Goal: Task Accomplishment & Management: Use online tool/utility

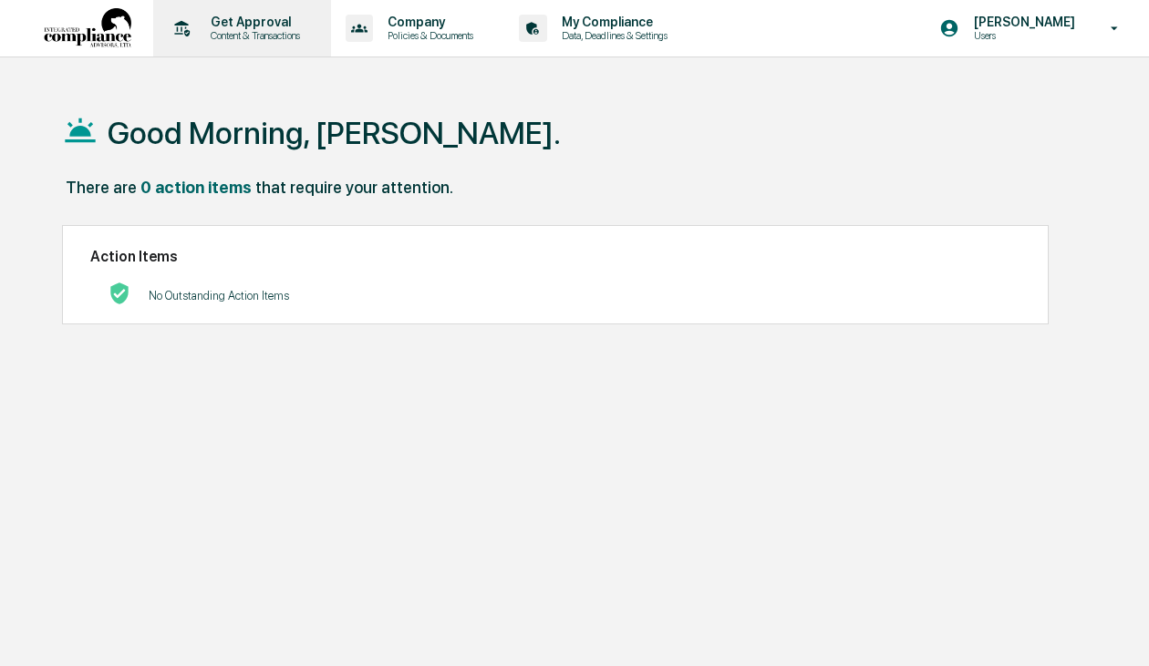
click at [294, 32] on p "Content & Transactions" at bounding box center [252, 35] width 113 height 13
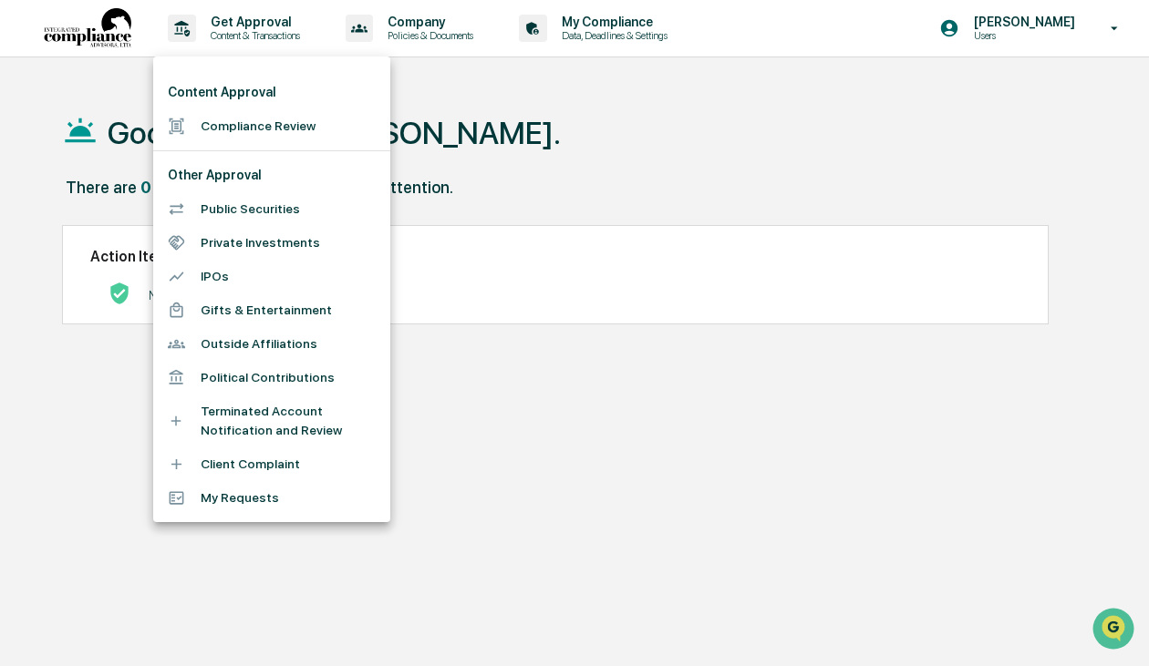
click at [278, 130] on li "Compliance Review" at bounding box center [271, 126] width 237 height 34
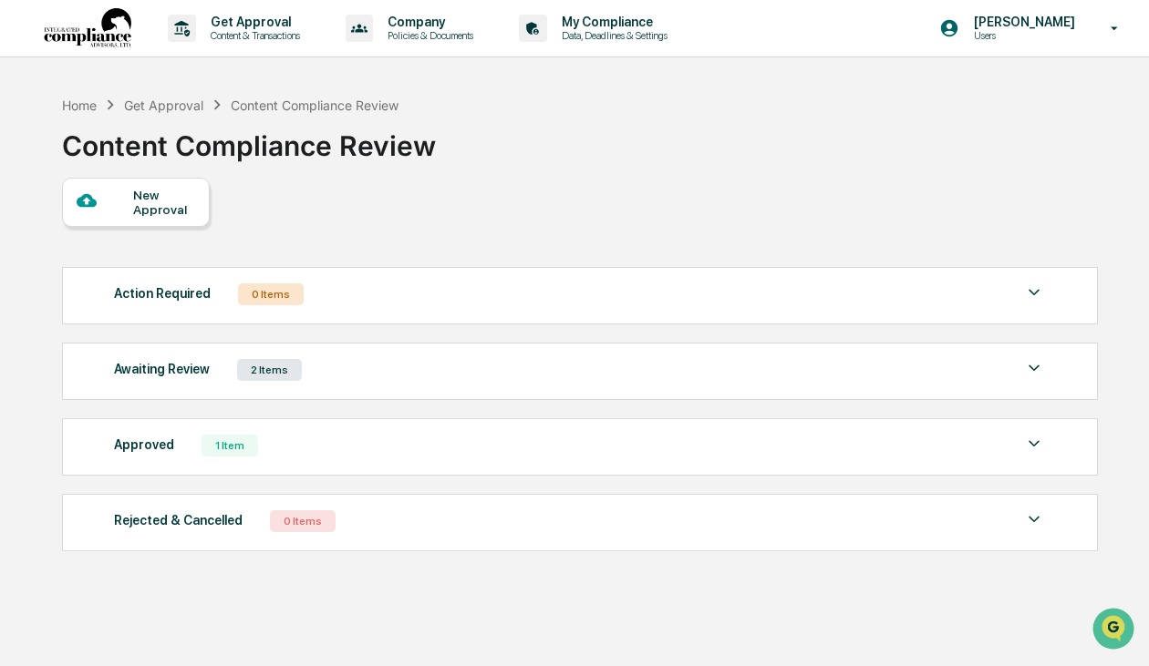
click at [798, 381] on div "Awaiting Review 2 Items" at bounding box center [579, 370] width 931 height 26
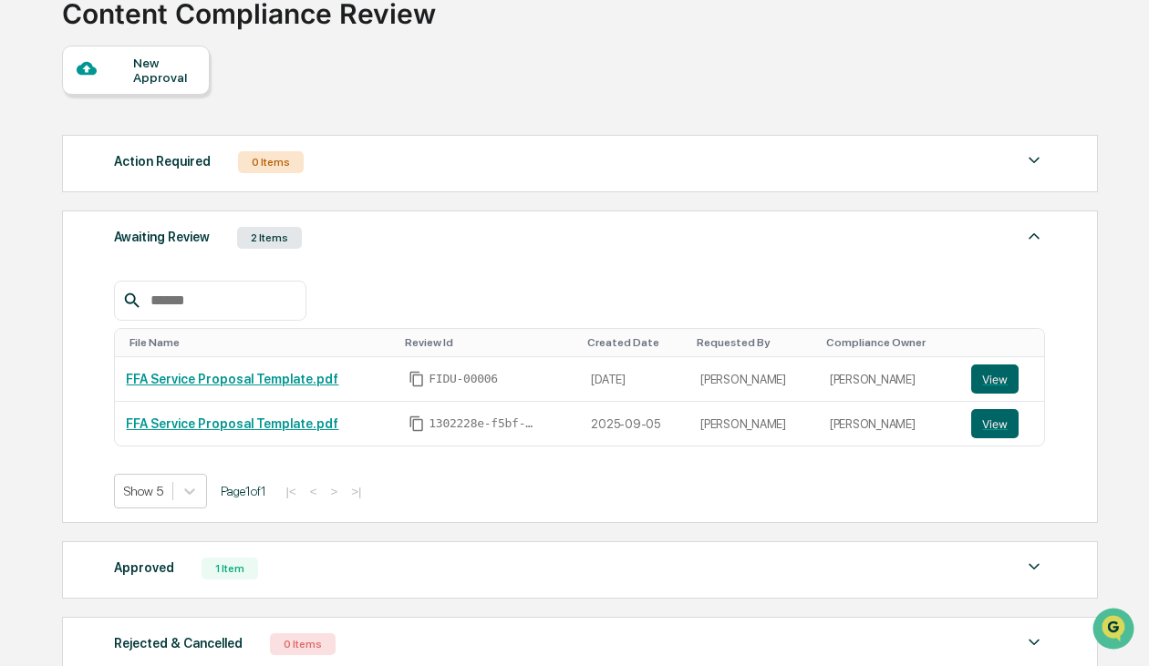
scroll to position [139, 0]
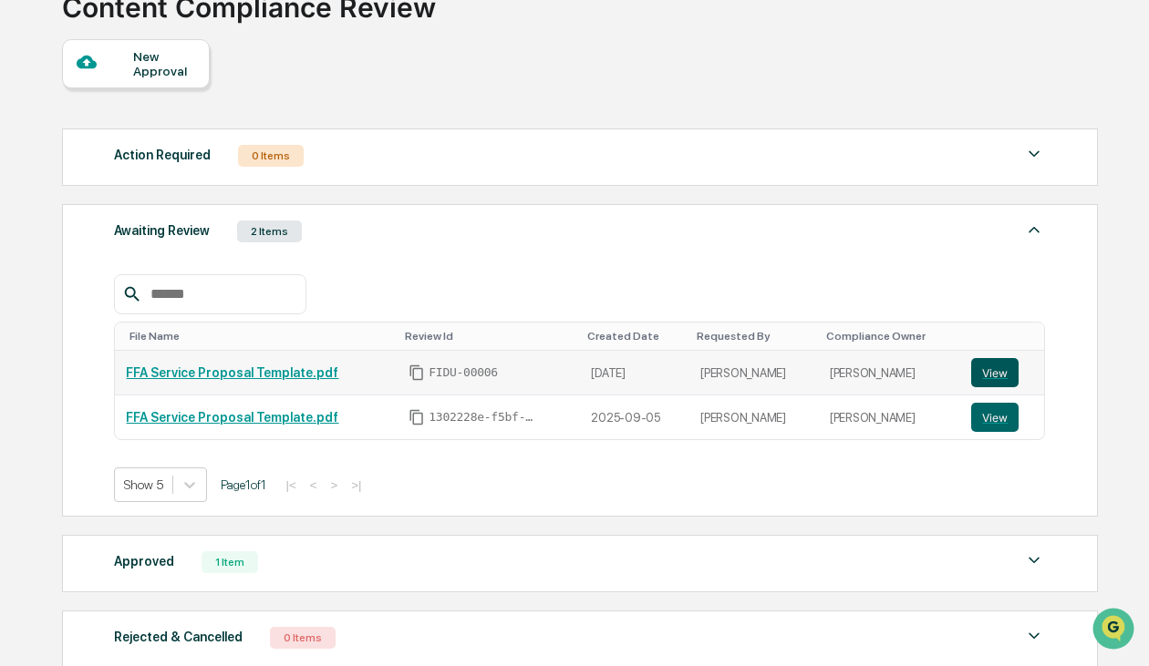
click at [981, 370] on button "View" at bounding box center [994, 372] width 47 height 29
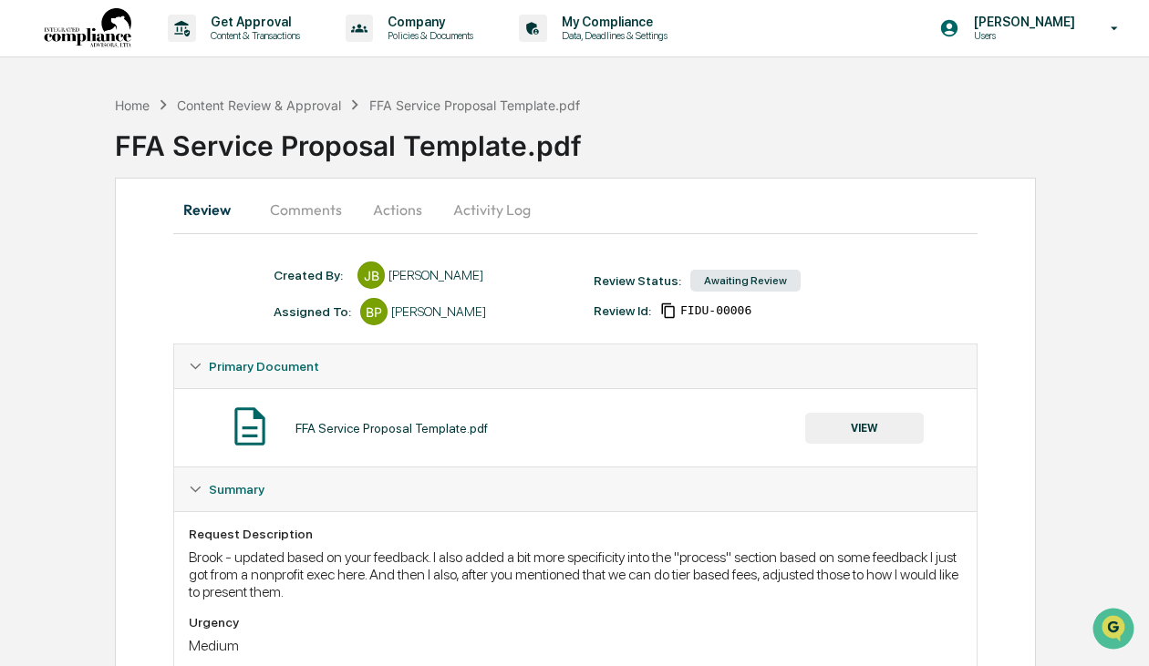
click at [323, 219] on button "Comments" at bounding box center [305, 210] width 101 height 44
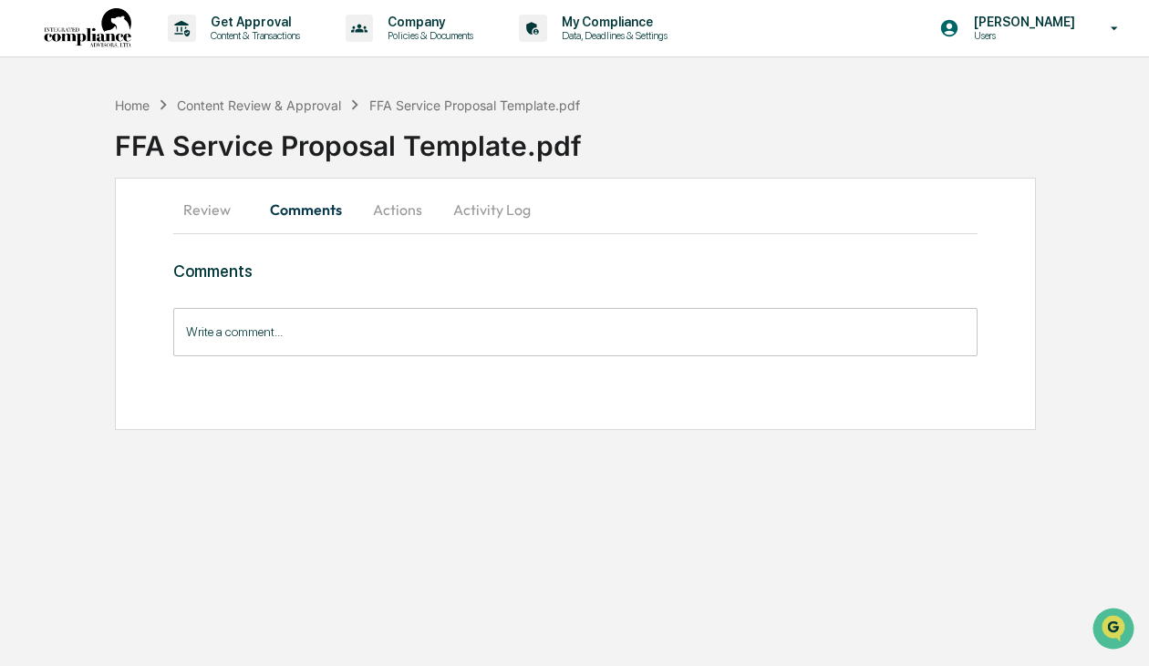
click at [399, 210] on button "Actions" at bounding box center [397, 210] width 82 height 44
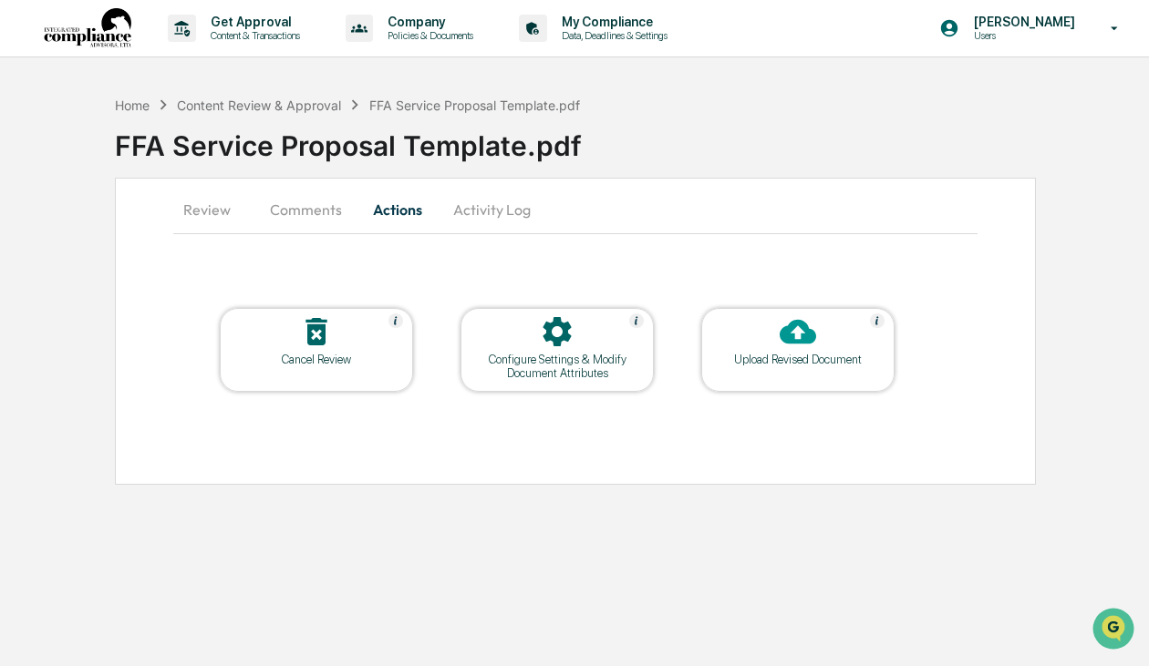
click at [801, 341] on icon at bounding box center [797, 332] width 36 height 25
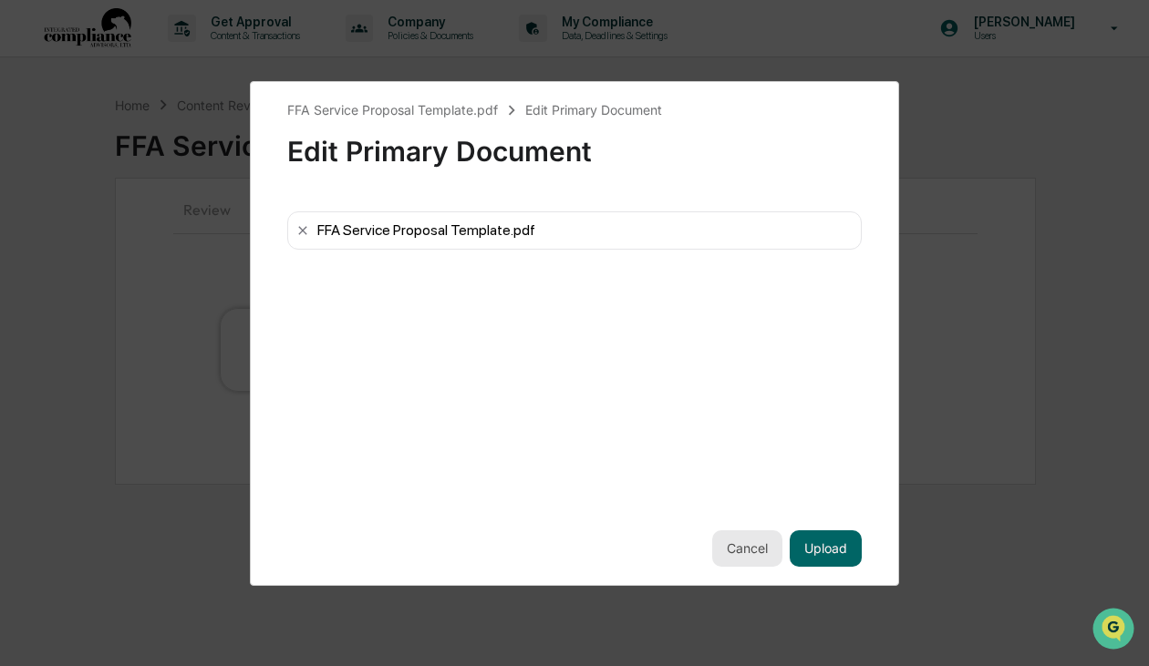
click at [748, 552] on button "Cancel" at bounding box center [747, 549] width 70 height 36
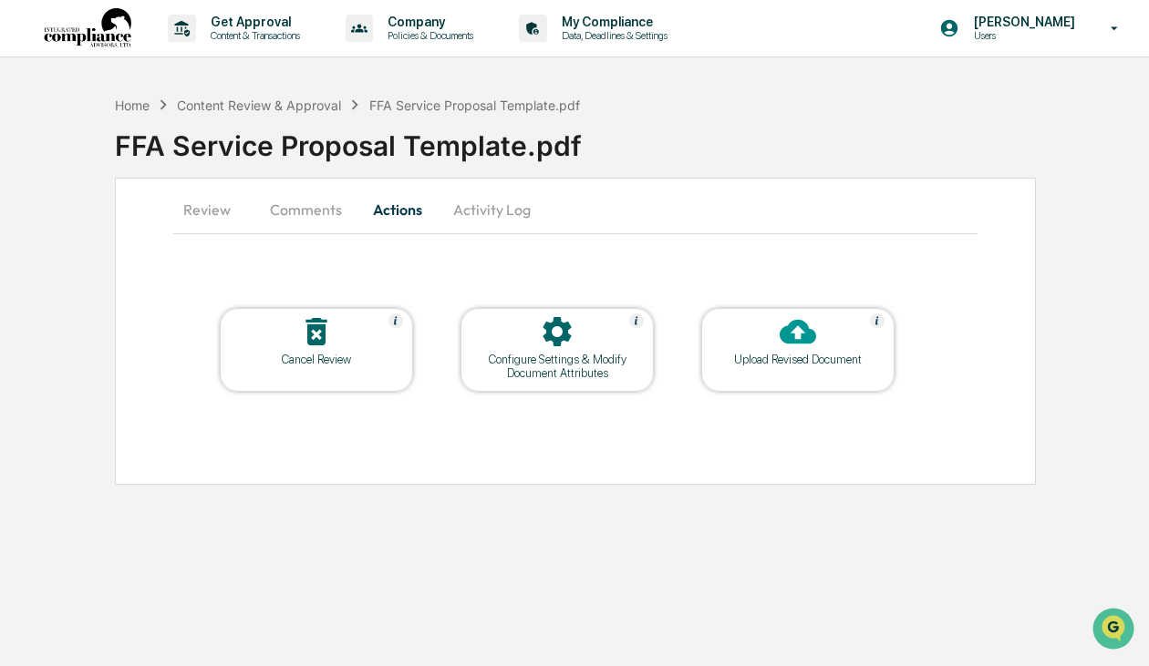
click at [306, 353] on div "Cancel Review" at bounding box center [316, 360] width 164 height 14
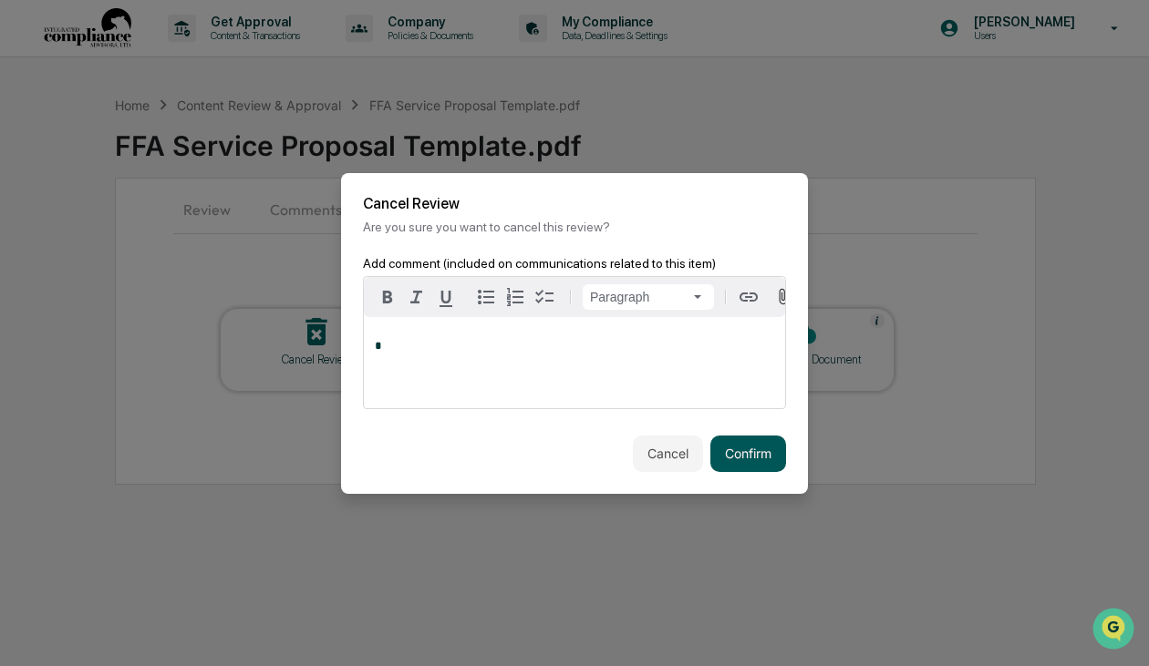
click at [733, 459] on button "Confirm" at bounding box center [748, 454] width 76 height 36
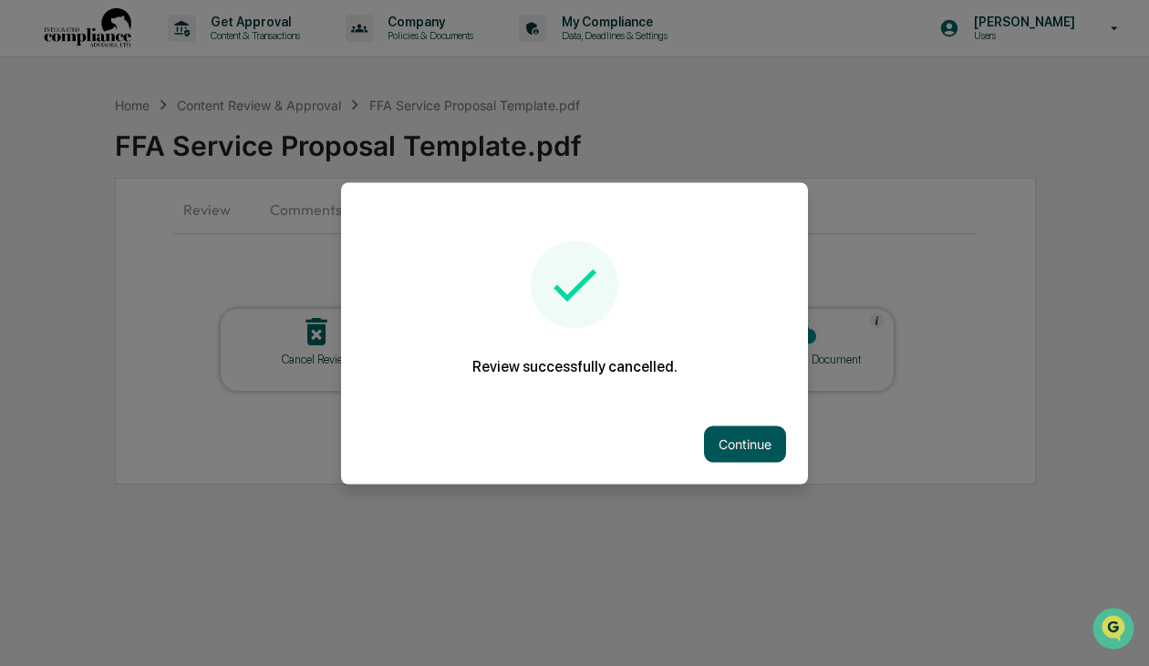
click at [774, 449] on button "Continue" at bounding box center [745, 444] width 82 height 36
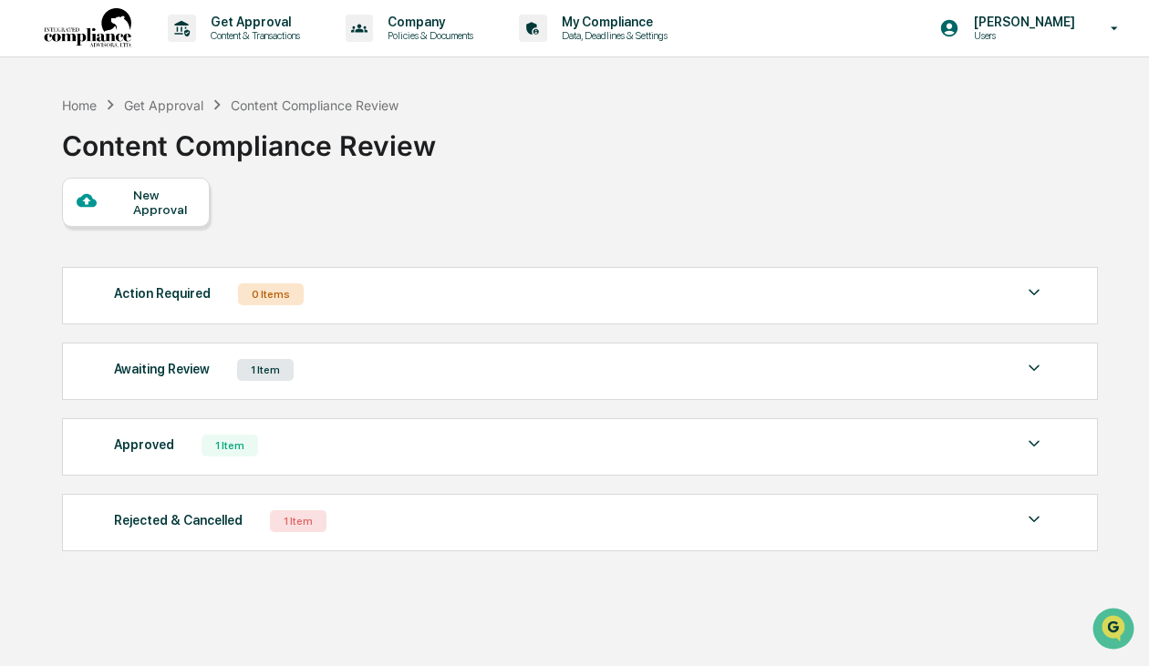
click at [392, 362] on div "Awaiting Review 1 Item" at bounding box center [579, 370] width 931 height 26
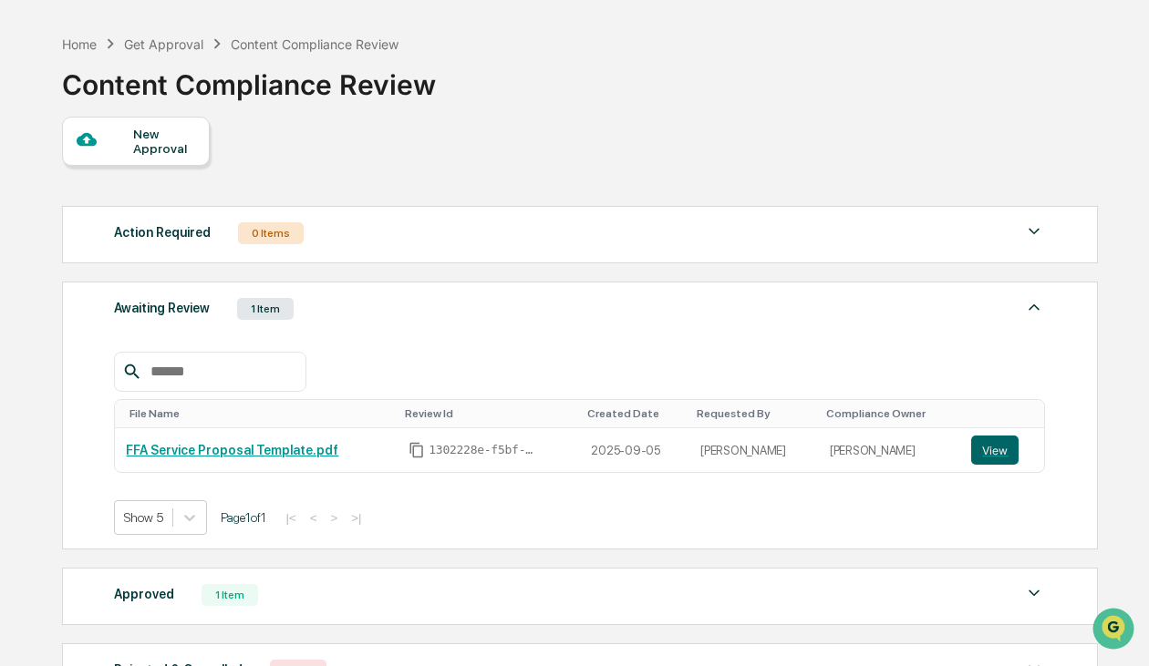
scroll to position [148, 0]
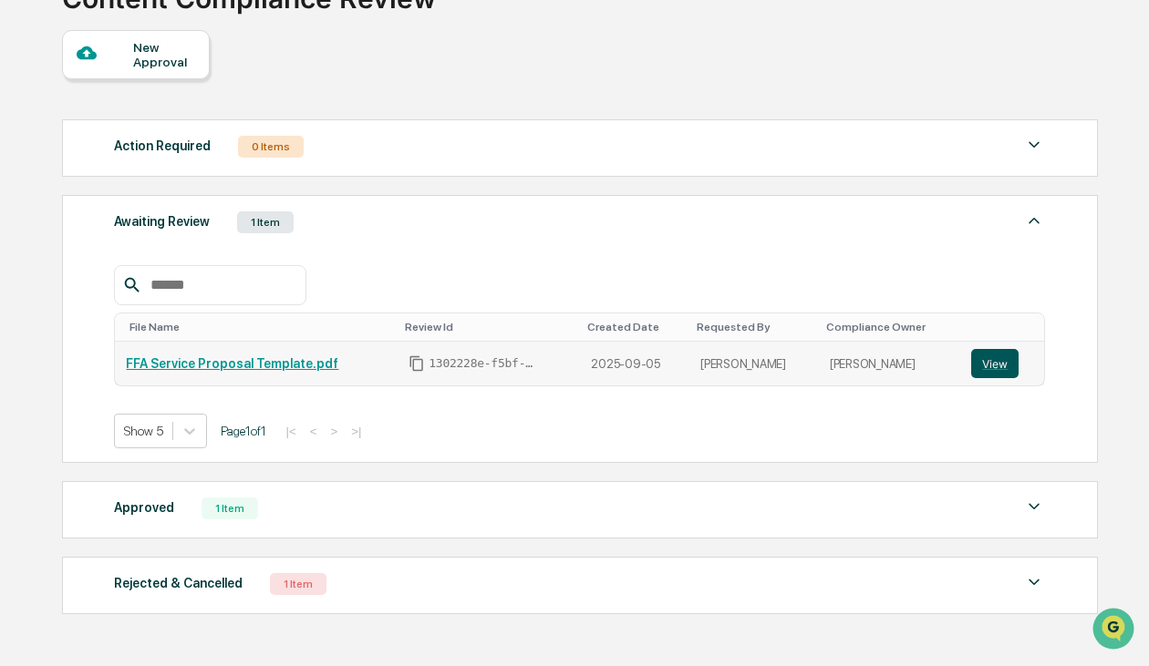
click at [986, 363] on button "View" at bounding box center [994, 363] width 47 height 29
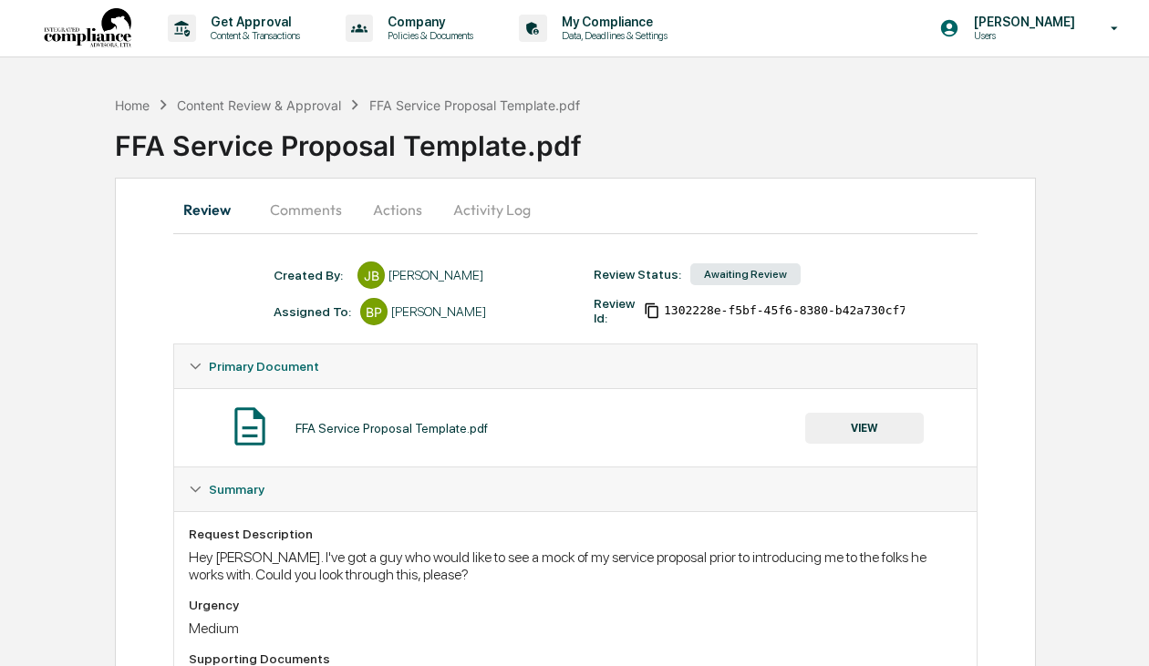
click at [402, 205] on button "Actions" at bounding box center [397, 210] width 82 height 44
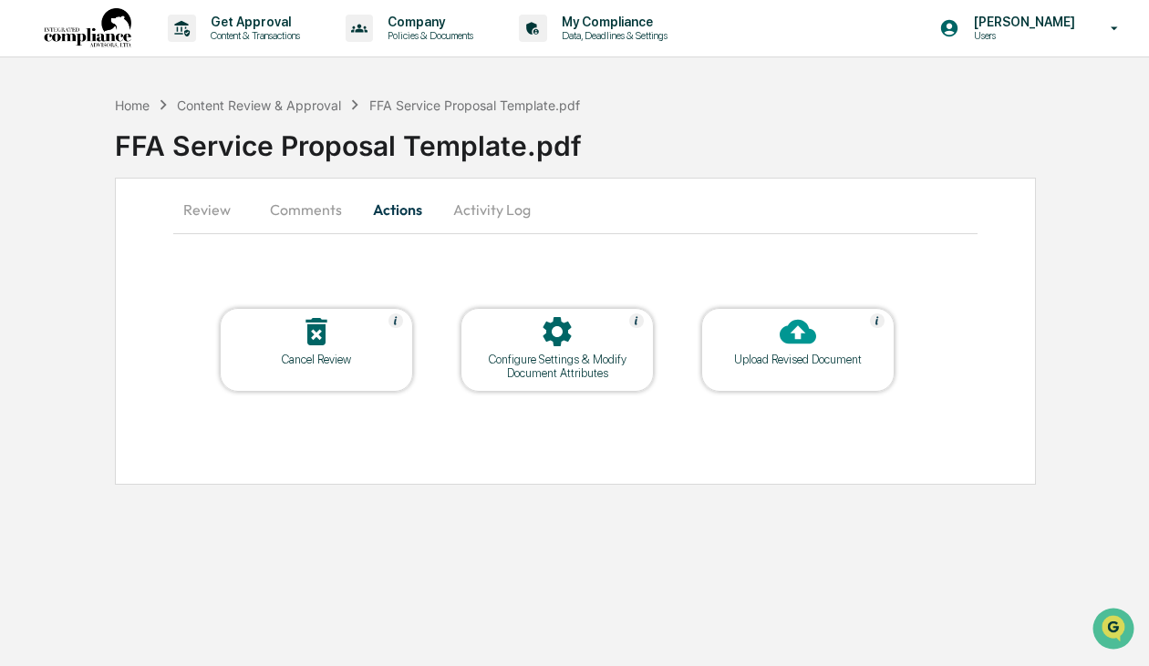
click at [777, 350] on div at bounding box center [798, 333] width 182 height 39
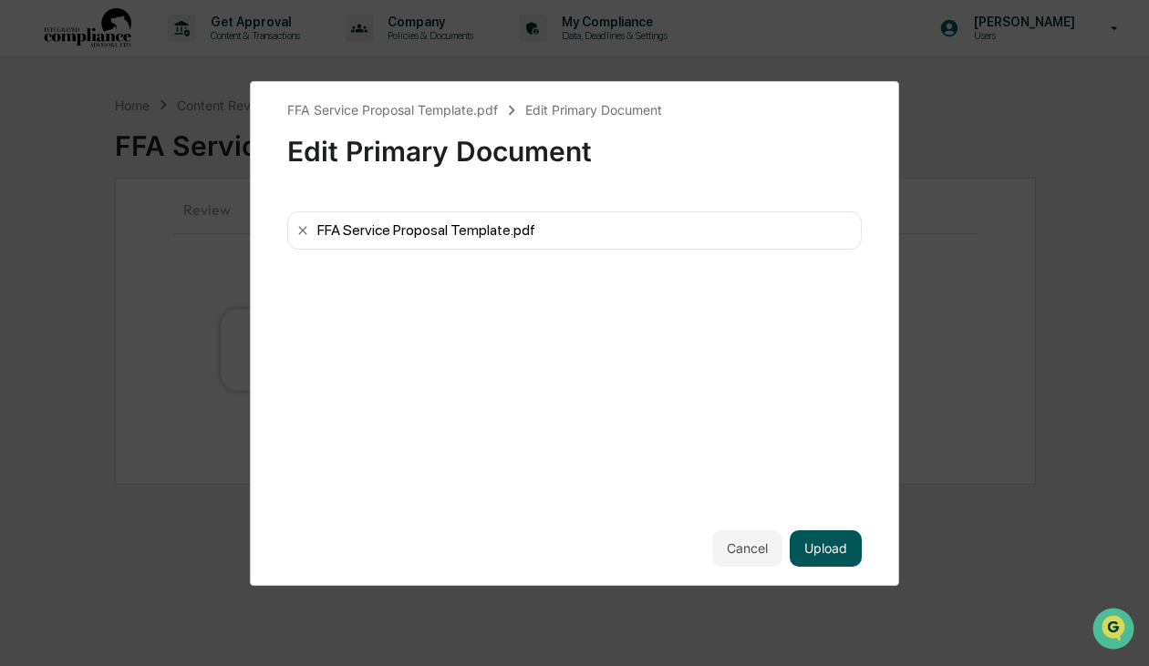
click at [842, 552] on button "Upload" at bounding box center [826, 549] width 72 height 36
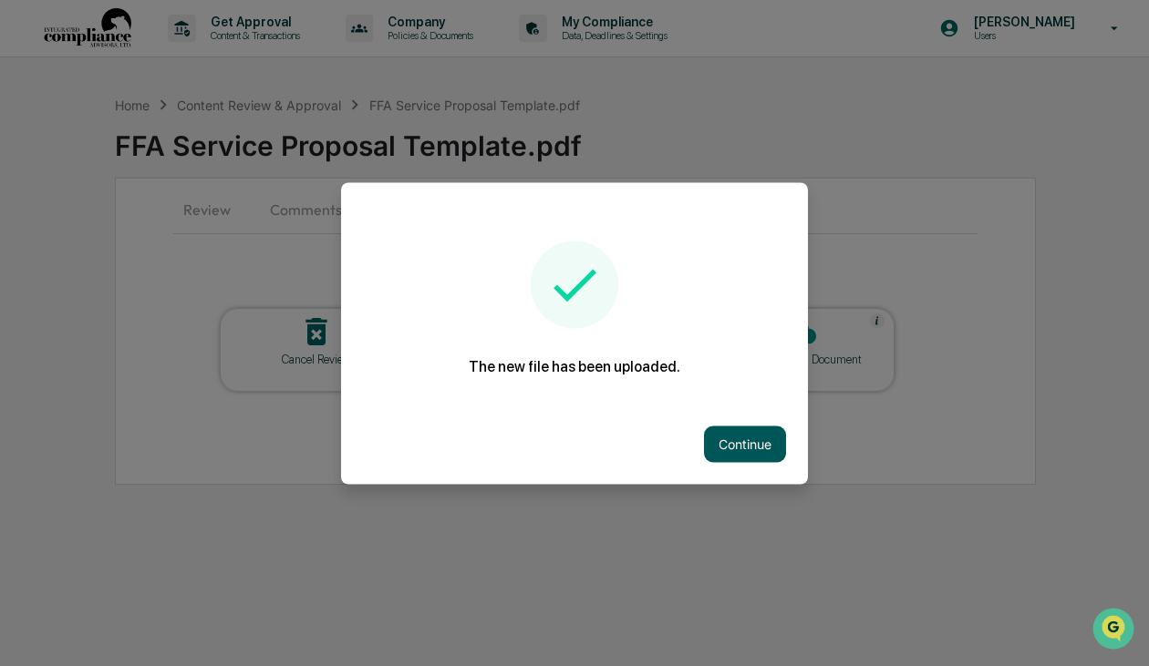
click at [739, 446] on button "Continue" at bounding box center [745, 444] width 82 height 36
